Goal: Information Seeking & Learning: Learn about a topic

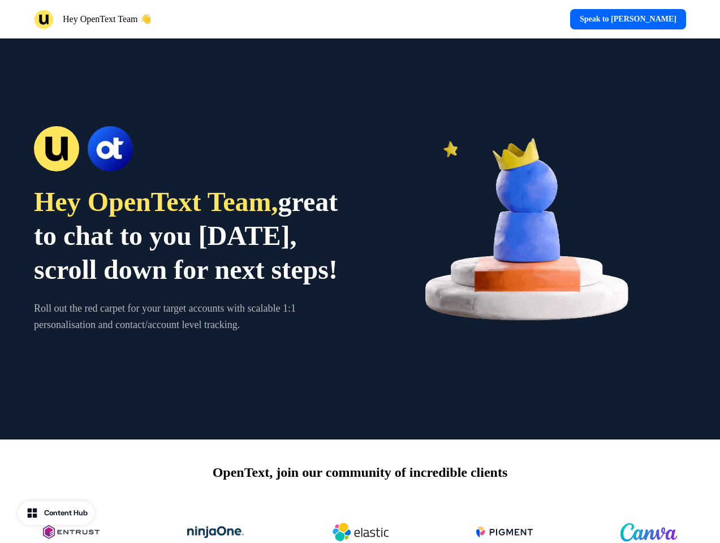
click at [360, 19] on div "Hey OpenText Team 👋 Speak to [PERSON_NAME]" at bounding box center [360, 19] width 720 height 38
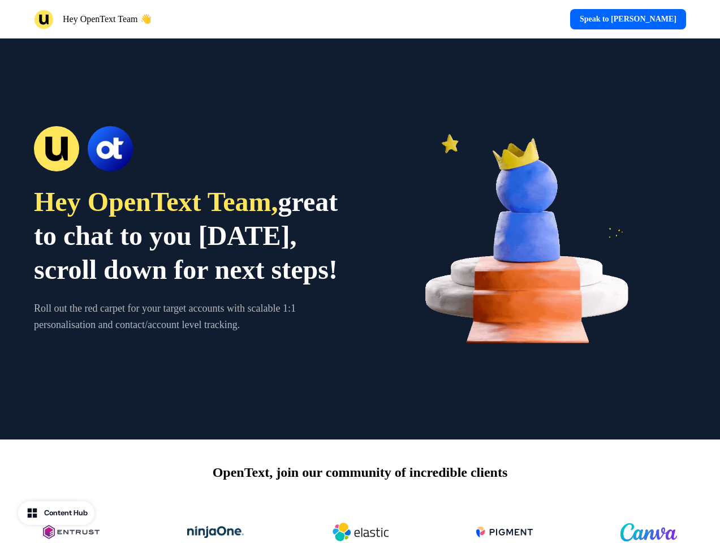
click at [195, 19] on div "Hey OpenText Team 👋" at bounding box center [195, 20] width 322 height 20
click at [525, 19] on div "Speak to [PERSON_NAME]" at bounding box center [526, 19] width 322 height 20
click at [360, 239] on div "Hey OpenText Team, great to chat to you [DATE], scroll down for next steps! Rol…" at bounding box center [360, 238] width 720 height 401
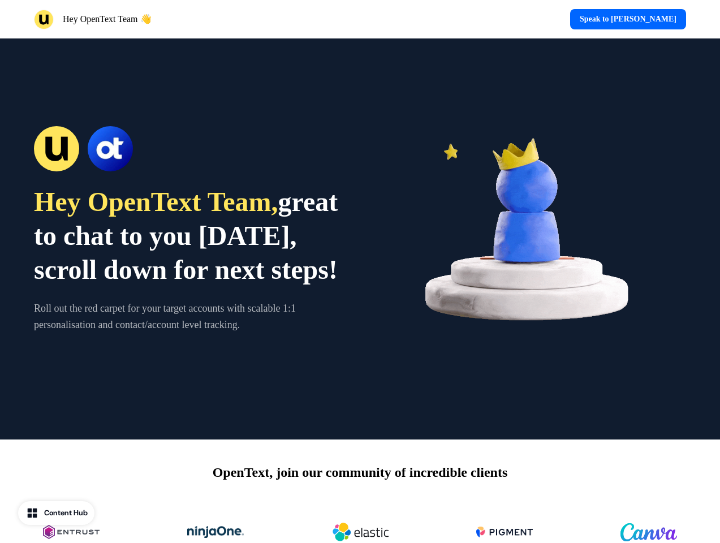
click at [189, 239] on span "great to chat to you [DATE], scroll down for next steps!" at bounding box center [186, 236] width 304 height 98
click at [189, 132] on div at bounding box center [189, 148] width 310 height 45
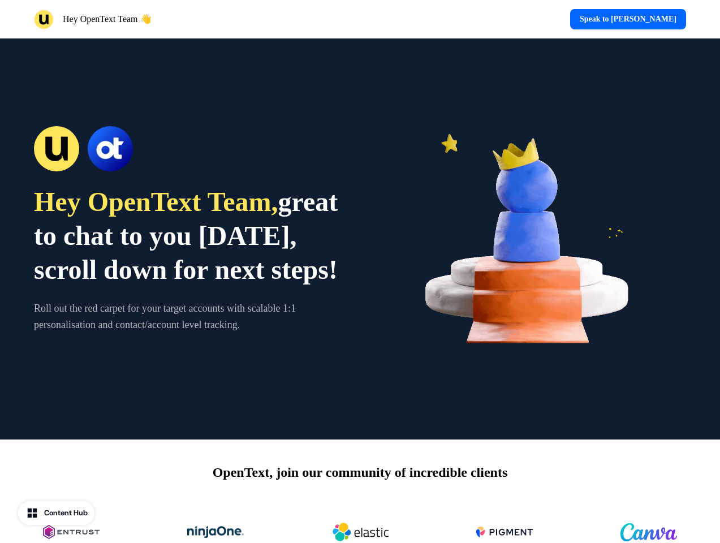
click at [531, 239] on img at bounding box center [531, 239] width 310 height 310
click at [360, 491] on div "OpenText, join our community of incredible clients" at bounding box center [360, 512] width 720 height 147
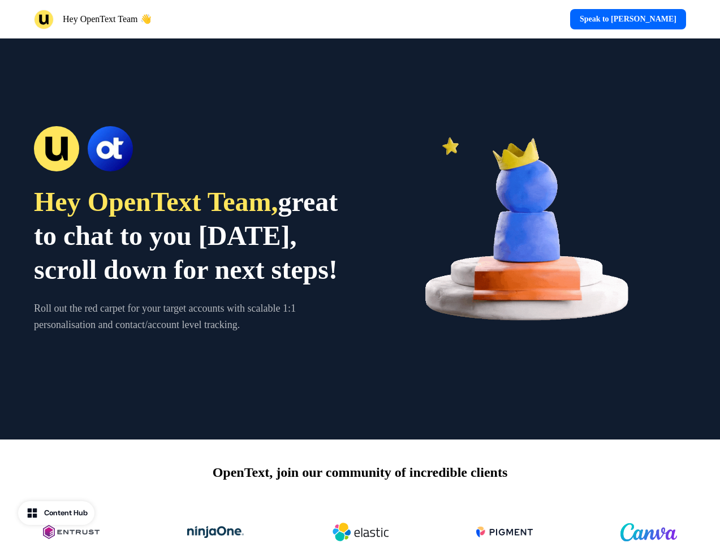
click at [360, 522] on img at bounding box center [360, 532] width 57 height 45
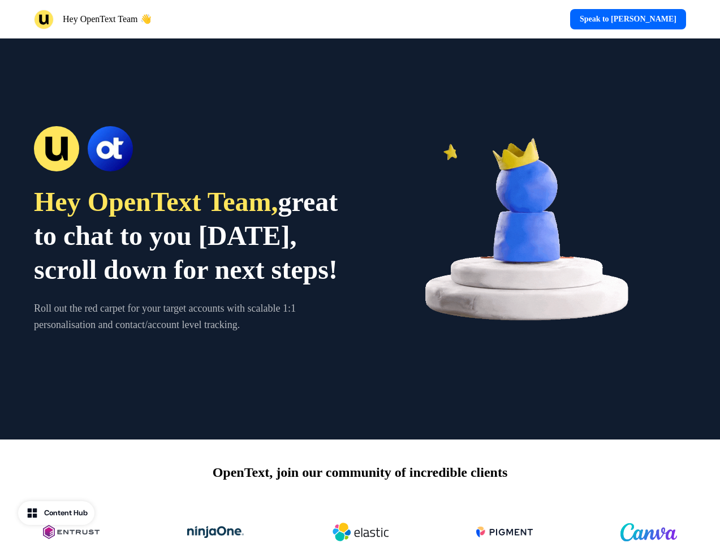
click at [58, 513] on div "Content Hub" at bounding box center [66, 512] width 44 height 11
